Goal: Consume media (video, audio): Consume media (video, audio)

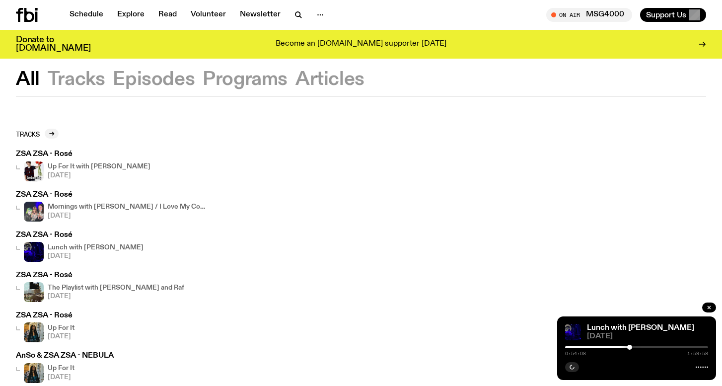
scroll to position [20, 0]
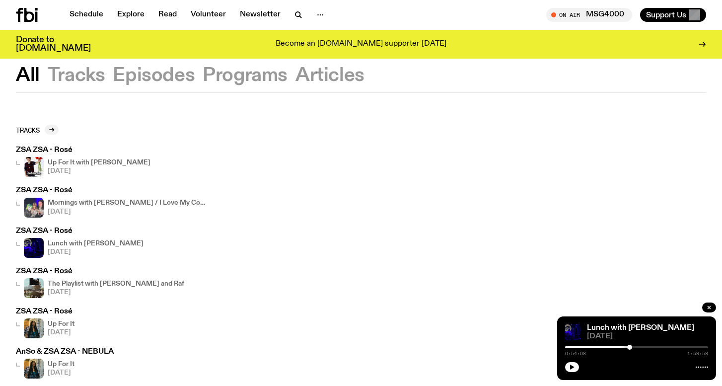
click at [46, 193] on h3 "ZSA ZSA - Rosé" at bounding box center [111, 190] width 191 height 7
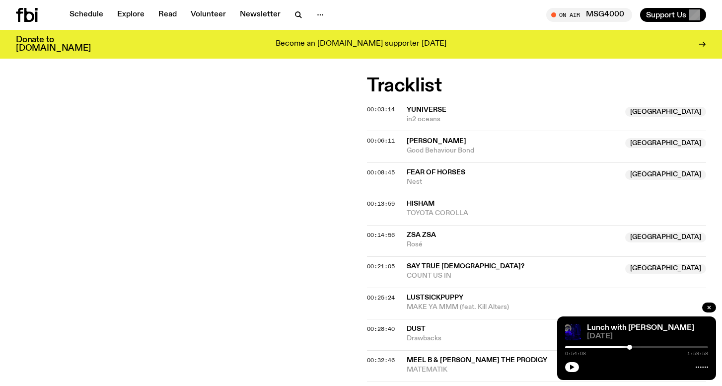
scroll to position [347, 0]
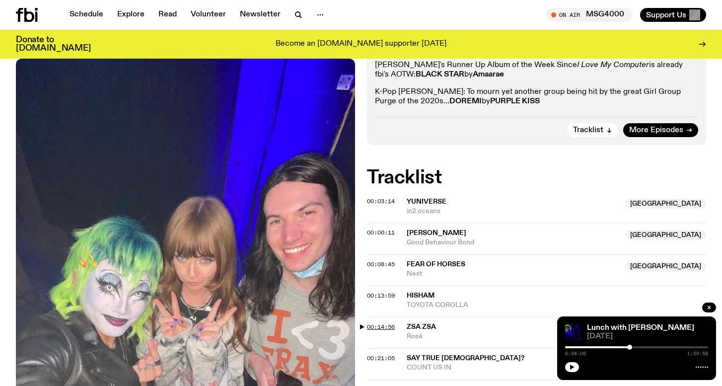
click at [371, 323] on span "00:14:56" at bounding box center [381, 327] width 28 height 8
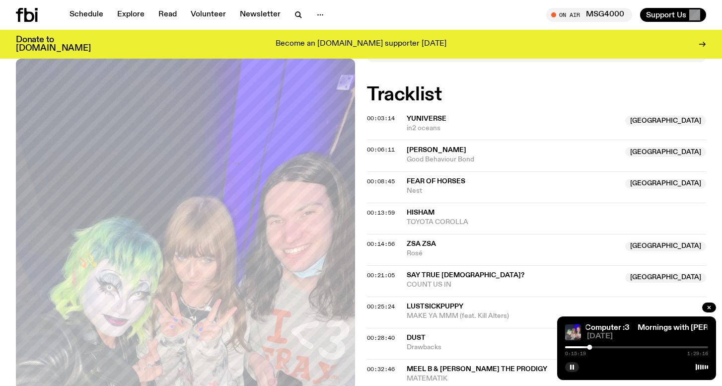
scroll to position [373, 0]
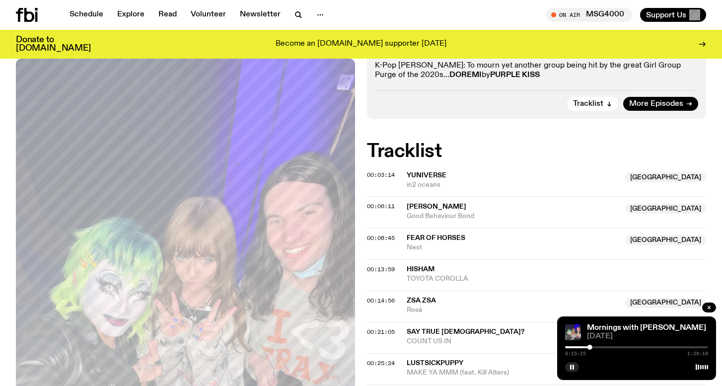
click at [591, 347] on div at bounding box center [589, 347] width 5 height 5
click at [593, 347] on div at bounding box center [591, 347] width 5 height 5
click at [592, 347] on div at bounding box center [591, 347] width 5 height 5
click at [592, 347] on div at bounding box center [592, 347] width 5 height 5
click at [593, 347] on div at bounding box center [592, 347] width 5 height 5
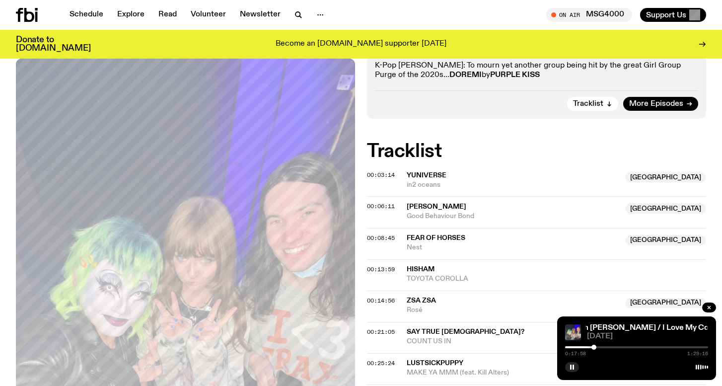
click at [594, 347] on div at bounding box center [593, 347] width 5 height 5
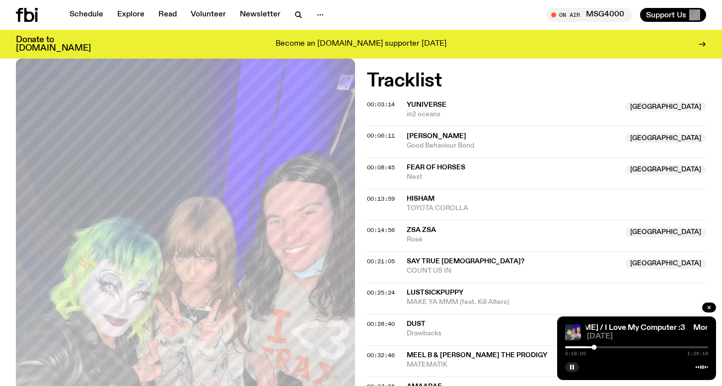
scroll to position [446, 0]
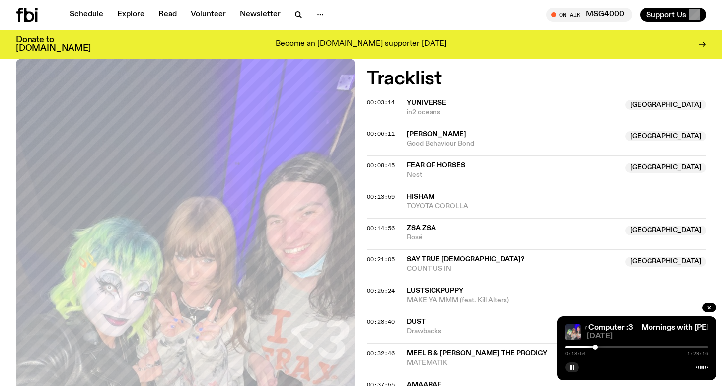
click at [595, 347] on div at bounding box center [595, 347] width 5 height 5
click at [598, 347] on div at bounding box center [636, 347] width 143 height 2
click at [601, 347] on div at bounding box center [636, 347] width 143 height 2
click at [602, 347] on div at bounding box center [601, 347] width 5 height 5
click at [608, 347] on div at bounding box center [636, 347] width 143 height 2
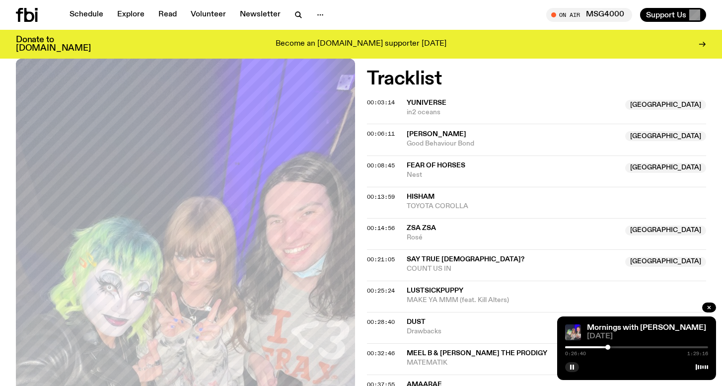
click at [607, 347] on div at bounding box center [607, 347] width 5 height 5
click at [604, 346] on div at bounding box center [606, 347] width 5 height 5
click at [602, 347] on div at bounding box center [602, 347] width 5 height 5
click at [601, 346] on div at bounding box center [602, 347] width 5 height 5
click at [586, 346] on div "0:22:38 1:29:16" at bounding box center [636, 350] width 143 height 12
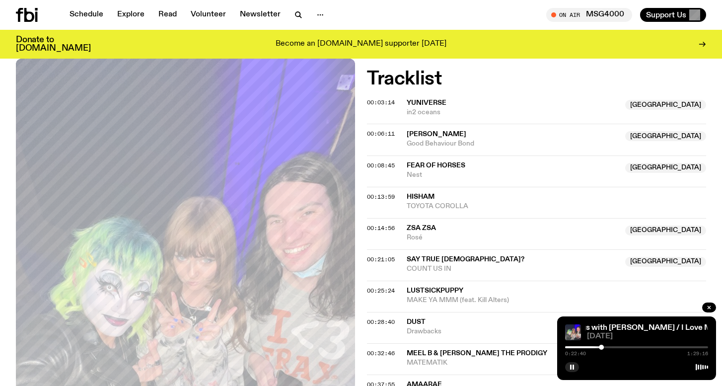
click at [588, 347] on div at bounding box center [529, 347] width 143 height 2
click at [586, 347] on div at bounding box center [587, 347] width 5 height 5
click at [584, 346] on div at bounding box center [586, 347] width 5 height 5
click at [583, 346] on div at bounding box center [584, 347] width 5 height 5
click at [585, 346] on div at bounding box center [584, 347] width 5 height 5
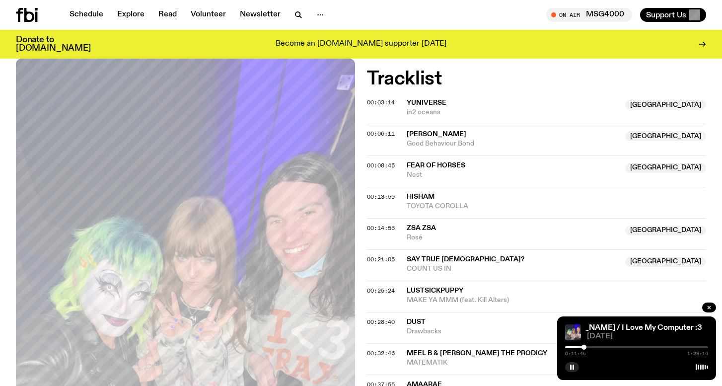
click at [584, 346] on div at bounding box center [583, 347] width 5 height 5
click at [579, 347] on div at bounding box center [512, 347] width 143 height 2
click at [580, 347] on div at bounding box center [580, 347] width 5 height 5
click at [581, 347] on div at bounding box center [580, 347] width 5 height 5
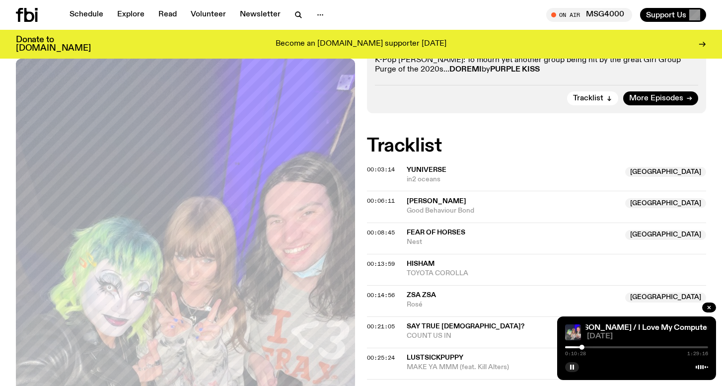
scroll to position [378, 0]
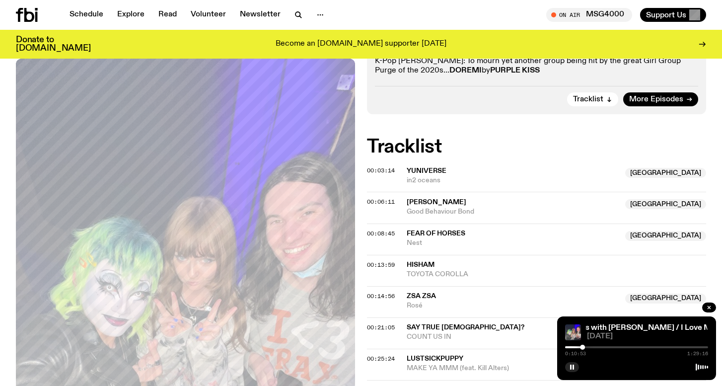
click at [590, 347] on div at bounding box center [636, 347] width 143 height 2
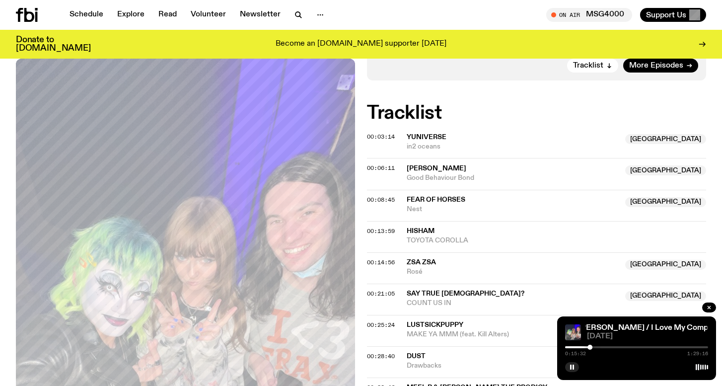
scroll to position [435, 0]
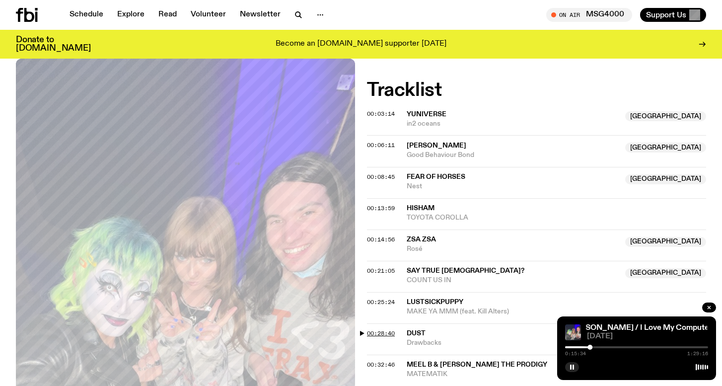
click at [386, 329] on span "00:28:40" at bounding box center [381, 333] width 28 height 8
click at [611, 347] on div at bounding box center [610, 347] width 5 height 5
click at [610, 347] on div at bounding box center [610, 347] width 5 height 5
click at [609, 347] on div at bounding box center [610, 347] width 5 height 5
click at [609, 347] on div at bounding box center [609, 347] width 5 height 5
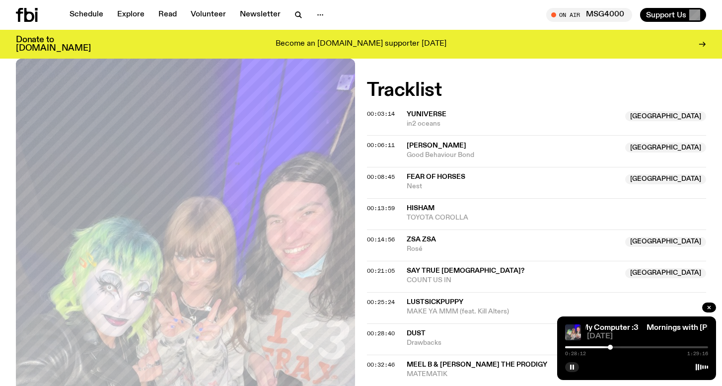
click at [610, 347] on div at bounding box center [610, 347] width 5 height 5
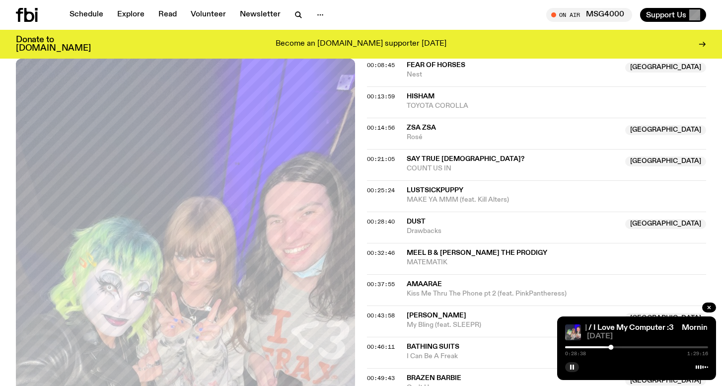
scroll to position [547, 0]
click at [613, 347] on div at bounding box center [611, 347] width 5 height 5
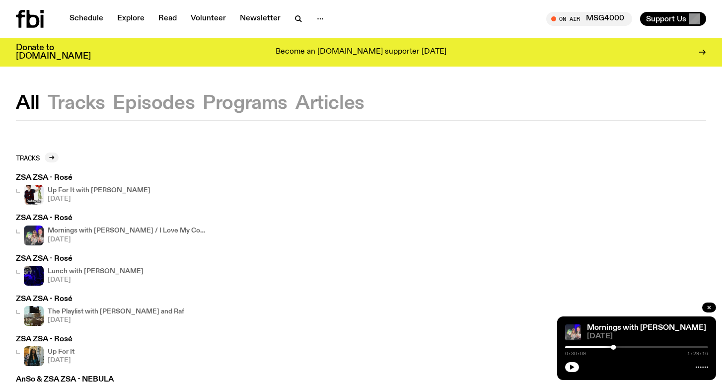
click at [36, 194] on img at bounding box center [34, 195] width 20 height 20
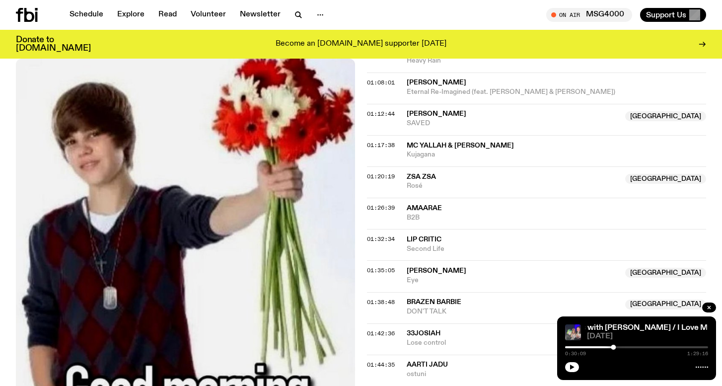
scroll to position [938, 0]
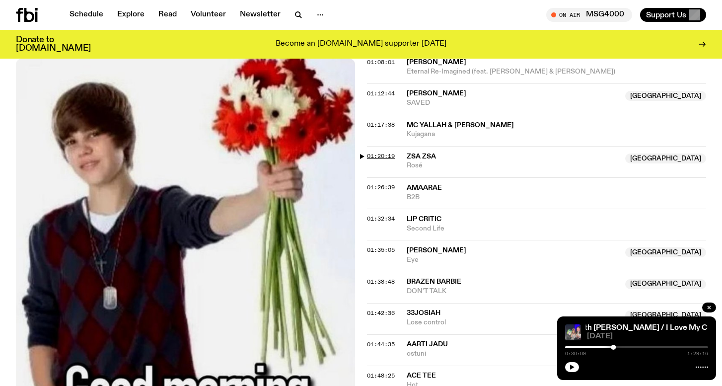
click at [368, 152] on span "01:20:19" at bounding box center [381, 156] width 28 height 8
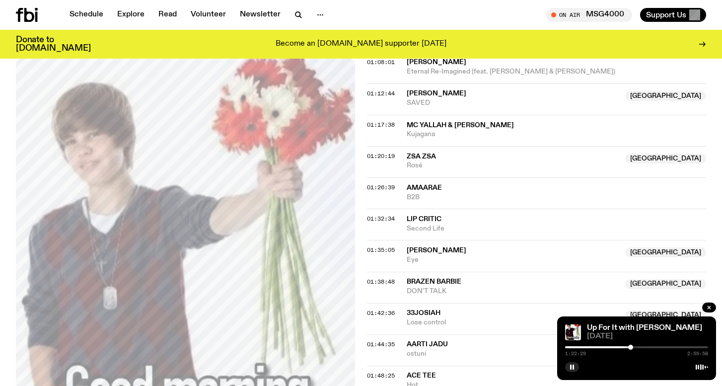
click at [631, 347] on div at bounding box center [630, 347] width 5 height 5
click at [632, 347] on div at bounding box center [630, 347] width 5 height 5
click at [634, 347] on div at bounding box center [636, 347] width 143 height 2
click at [637, 347] on div at bounding box center [636, 347] width 143 height 2
click at [638, 347] on div at bounding box center [638, 347] width 5 height 5
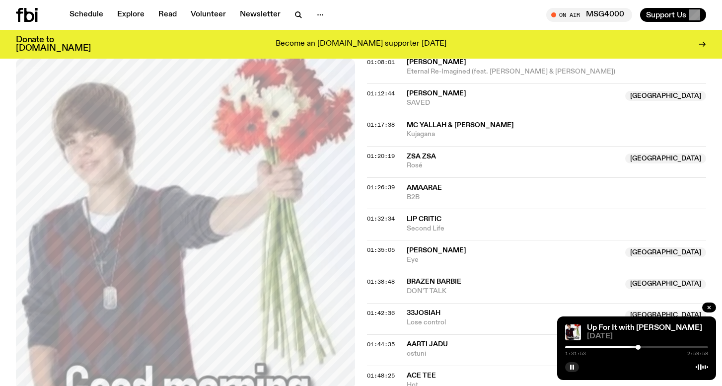
click at [638, 347] on div at bounding box center [638, 347] width 5 height 5
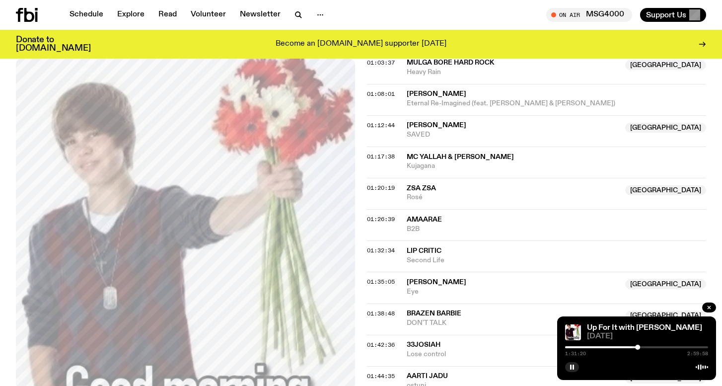
scroll to position [894, 0]
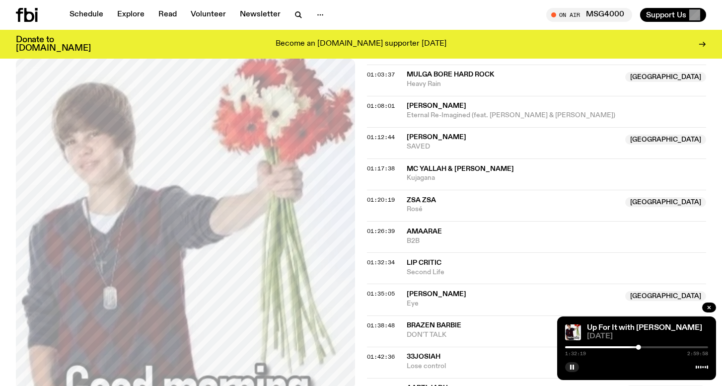
click at [636, 347] on div at bounding box center [638, 347] width 5 height 5
click at [637, 347] on div at bounding box center [635, 347] width 5 height 5
click at [638, 347] on div at bounding box center [636, 347] width 5 height 5
click at [637, 347] on div at bounding box center [637, 347] width 5 height 5
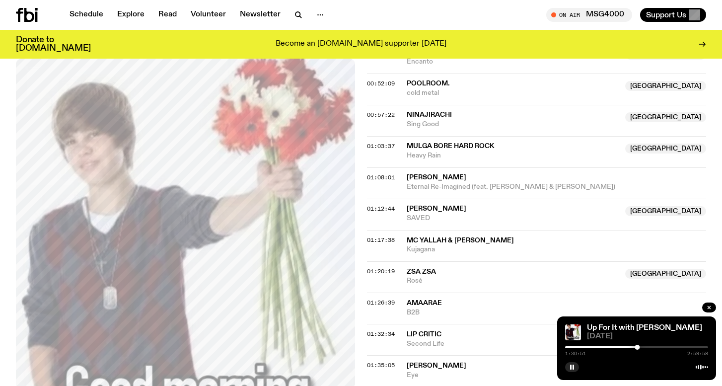
scroll to position [824, 0]
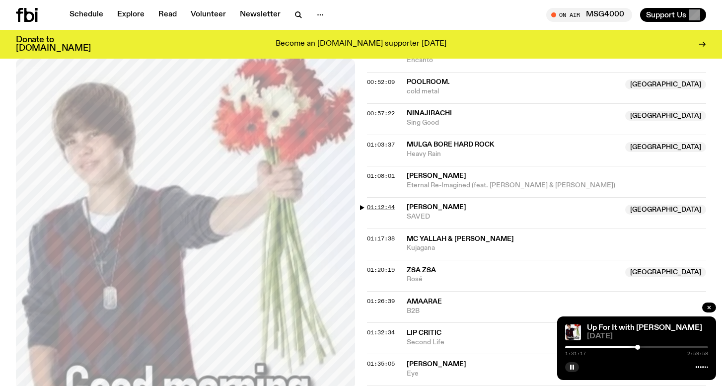
click at [376, 203] on span "01:12:44" at bounding box center [381, 207] width 28 height 8
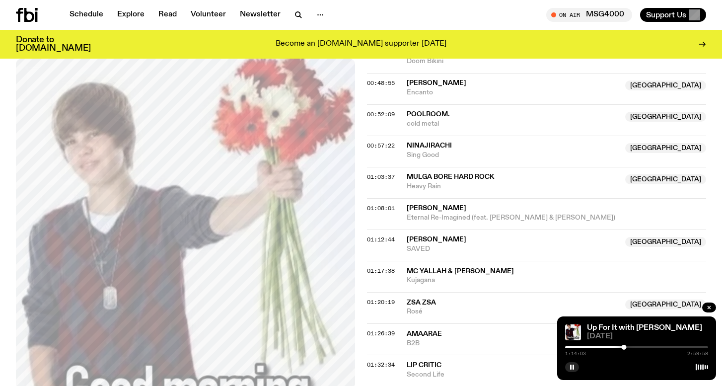
scroll to position [790, 0]
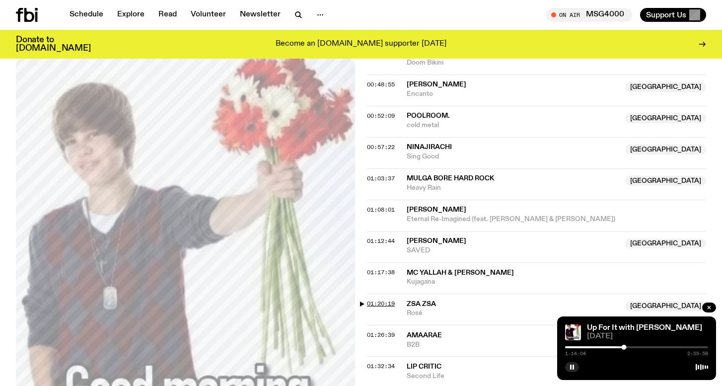
click at [381, 299] on span "01:20:19" at bounding box center [381, 303] width 28 height 8
click at [631, 347] on div at bounding box center [629, 347] width 5 height 5
